Goal: Transaction & Acquisition: Book appointment/travel/reservation

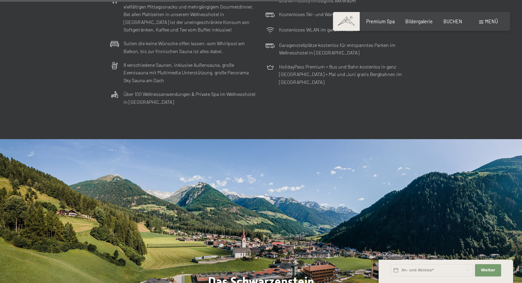
scroll to position [1853, 0]
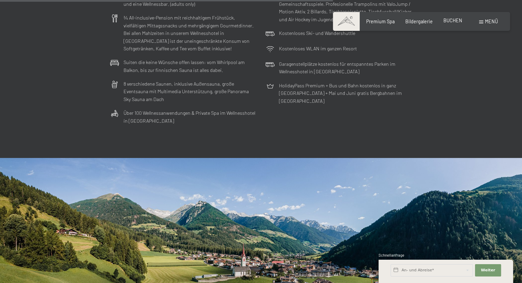
click at [450, 21] on span "BUCHEN" at bounding box center [452, 20] width 19 height 6
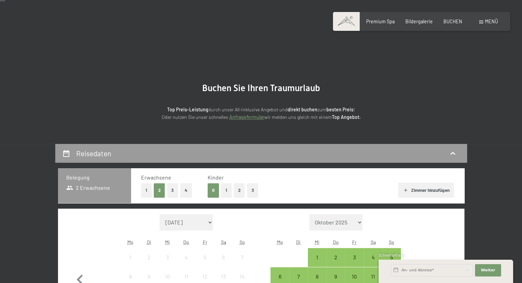
scroll to position [137, 0]
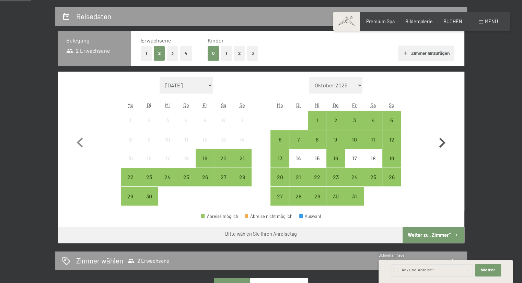
click at [440, 144] on icon "button" at bounding box center [442, 143] width 20 height 20
select select "[DATE]"
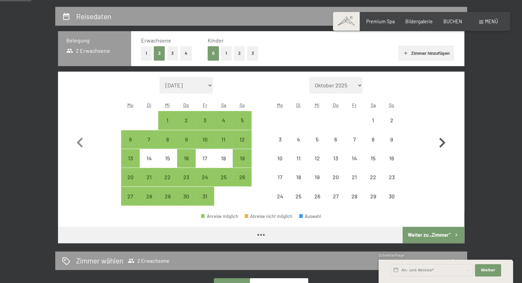
select select "[DATE]"
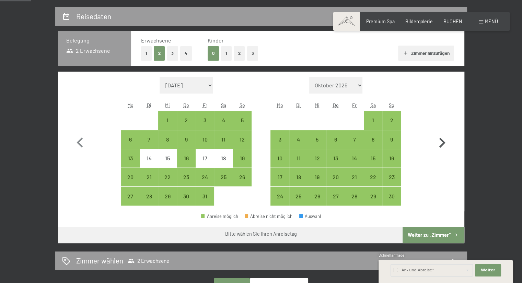
click at [444, 145] on icon "button" at bounding box center [442, 143] width 20 height 20
select select "[DATE]"
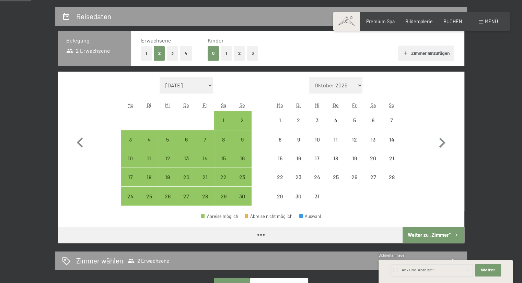
select select "[DATE]"
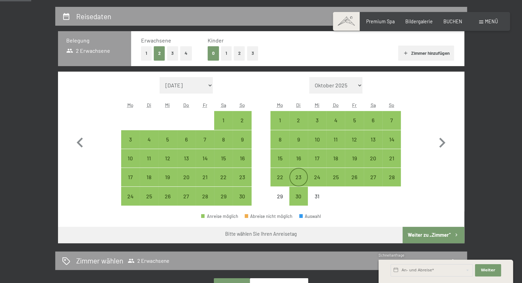
click at [295, 177] on div "23" at bounding box center [298, 183] width 17 height 17
select select "[DATE]"
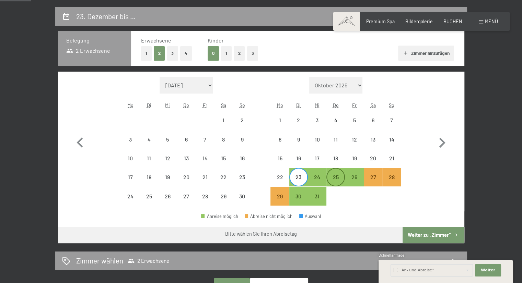
click at [331, 177] on div "25" at bounding box center [335, 183] width 17 height 17
select select "[DATE]"
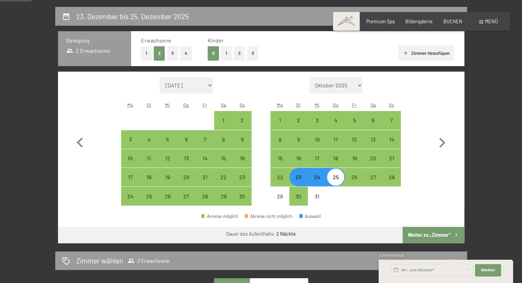
click at [423, 235] on button "Weiter zu „Zimmer“" at bounding box center [432, 235] width 61 height 16
select select "[DATE]"
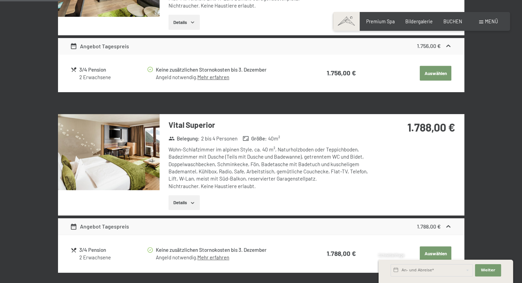
scroll to position [0, 0]
